Goal: Complete application form

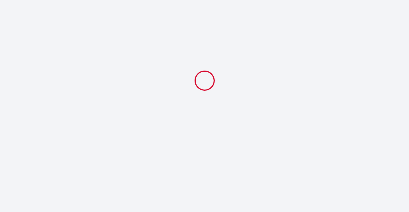
select select
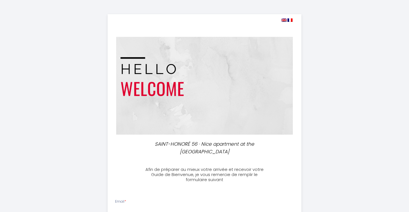
click at [284, 20] on img at bounding box center [283, 19] width 5 height 3
select select
click at [284, 20] on img at bounding box center [283, 19] width 5 height 3
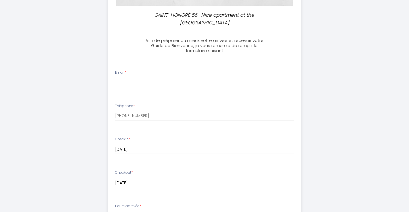
scroll to position [128, 0]
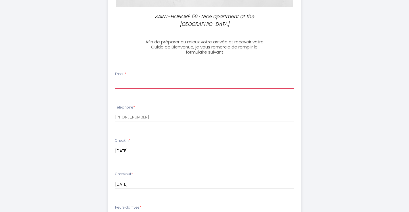
click at [144, 88] on input "Email *" at bounding box center [204, 84] width 179 height 10
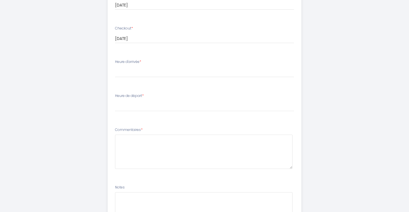
scroll to position [274, 0]
type input "[EMAIL_ADDRESS][DOMAIN_NAME]"
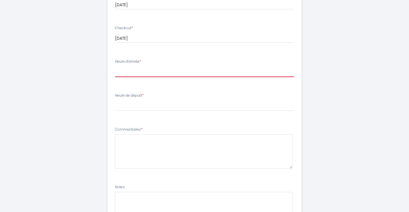
click at [133, 68] on select "15:00 15:30 16:00 16:30 17:00 17:30 18:00 18:30 19:00 19:30 20:00 20:30 21:00 2…" at bounding box center [204, 71] width 179 height 11
click at [115, 66] on select "15:00 15:30 16:00 16:30 17:00 17:30 18:00 18:30 19:00 19:30 20:00 20:30 21:00 2…" at bounding box center [204, 71] width 179 height 11
click at [137, 72] on select "15:00 15:30 16:00 16:30 17:00 17:30 18:00 18:30 19:00 19:30 20:00 20:30 21:00 2…" at bounding box center [204, 71] width 179 height 11
select select "17:30"
click at [115, 66] on select "15:00 15:30 16:00 16:30 17:00 17:30 18:00 18:30 19:00 19:30 20:00 20:30 21:00 2…" at bounding box center [204, 71] width 179 height 11
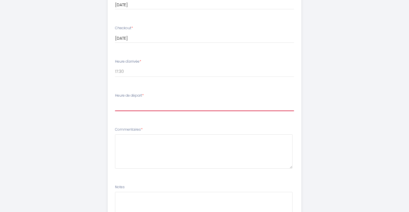
click at [135, 108] on select "00:00 00:30 01:00 01:30 02:00 02:30 03:00 03:30 04:00 04:30 05:00 05:30 06:00 0…" at bounding box center [204, 106] width 179 height 11
select select "08:30"
click at [115, 101] on select "00:00 00:30 01:00 01:30 02:00 02:30 03:00 03:30 04:00 04:30 05:00 05:30 06:00 0…" at bounding box center [204, 106] width 179 height 11
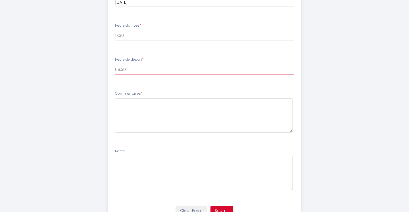
scroll to position [314, 0]
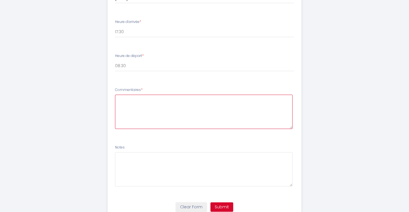
click at [137, 107] on textarea at bounding box center [204, 112] width 178 height 34
type textarea "I"
click at [137, 107] on textarea "I am flying from the U.S., so delays might" at bounding box center [204, 112] width 178 height 34
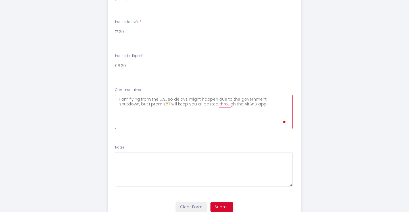
type textarea "I am flying from the U.S., so delays might happen due to the government shutdow…"
